Goal: Go to known website: Access a specific website the user already knows

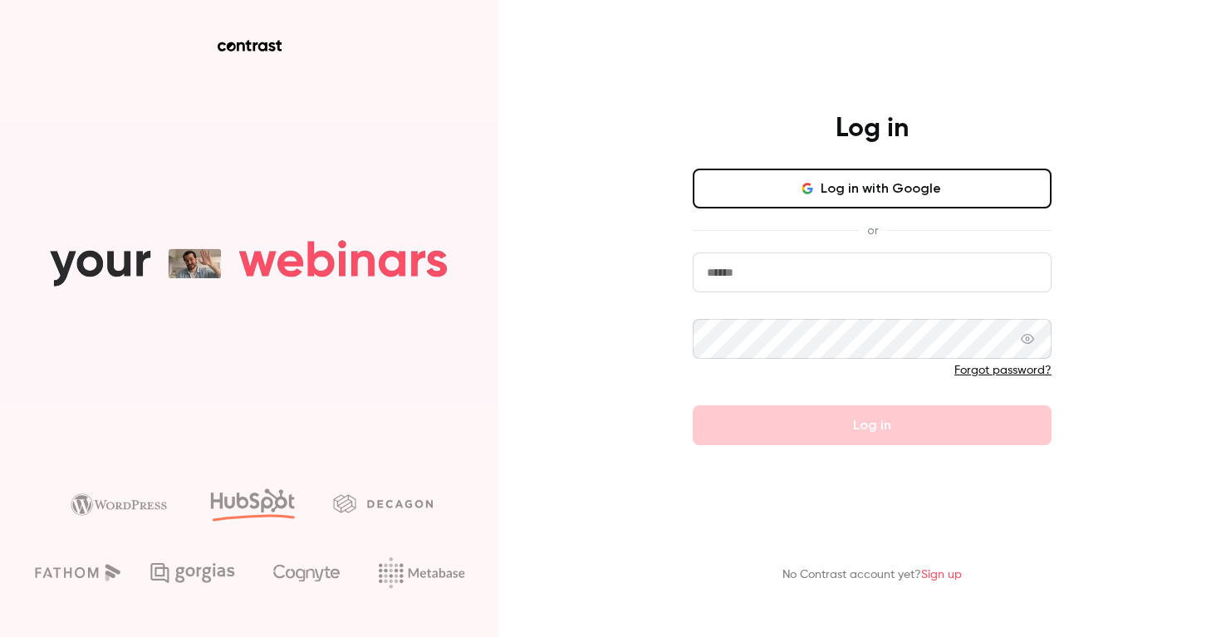
click at [860, 186] on button "Log in with Google" at bounding box center [872, 189] width 359 height 40
